Goal: Find specific page/section: Find specific page/section

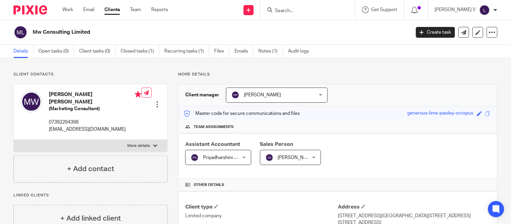
scroll to position [122, 0]
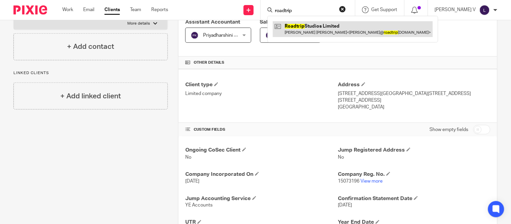
type input "roadtrip"
click at [334, 27] on link at bounding box center [353, 28] width 160 height 15
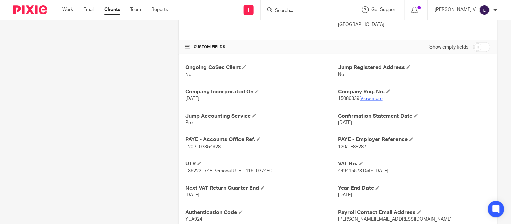
scroll to position [210, 0]
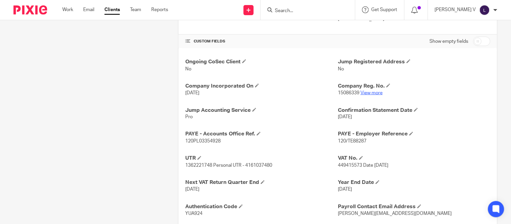
click at [370, 93] on link "View more" at bounding box center [371, 93] width 22 height 5
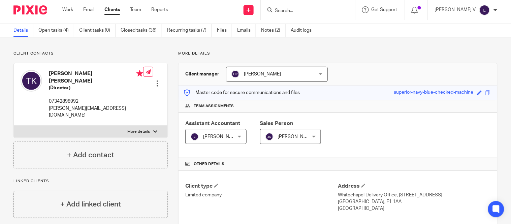
scroll to position [0, 0]
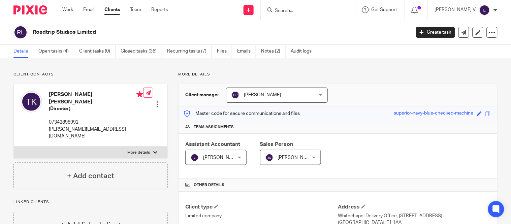
click at [313, 12] on input "Search" at bounding box center [304, 11] width 61 height 6
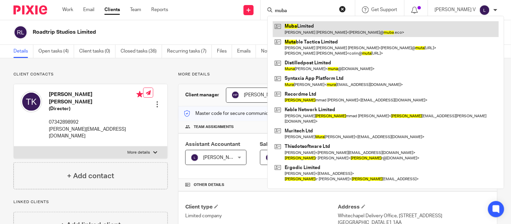
type input "muba"
click at [341, 29] on link at bounding box center [386, 28] width 226 height 15
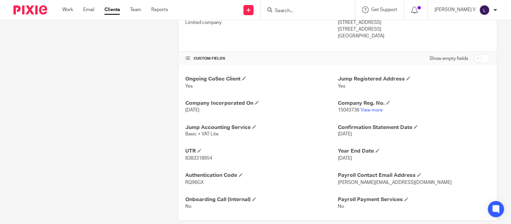
scroll to position [194, 0]
click at [365, 108] on link "View more" at bounding box center [371, 109] width 22 height 5
click at [295, 8] on input "Search" at bounding box center [304, 11] width 61 height 6
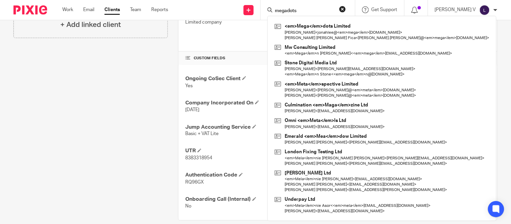
type input "megadots"
click button "submit" at bounding box center [0, 0] width 0 height 0
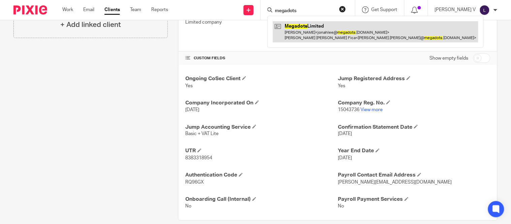
click at [314, 41] on link at bounding box center [375, 31] width 205 height 21
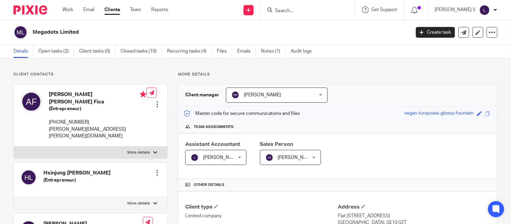
scroll to position [155, 0]
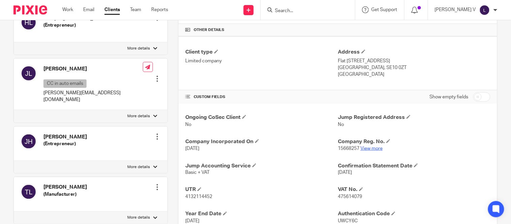
click at [370, 147] on link "View more" at bounding box center [371, 148] width 22 height 5
